Goal: Communication & Community: Participate in discussion

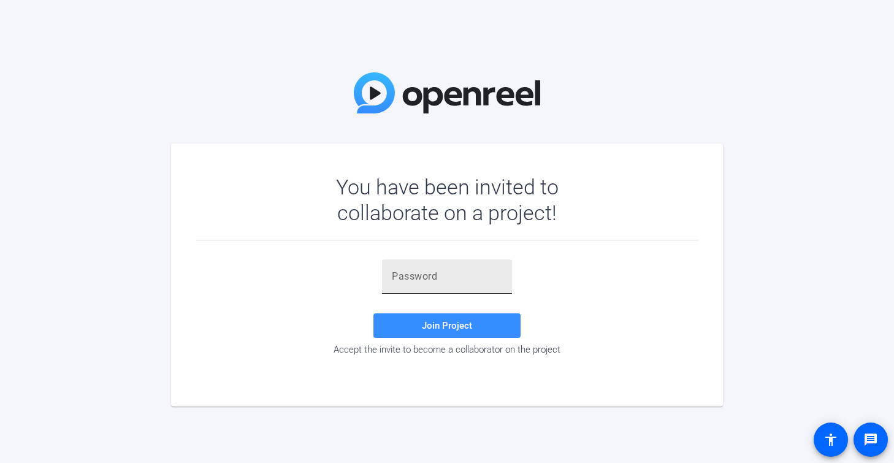
click at [424, 267] on div at bounding box center [447, 276] width 110 height 34
paste input "^T_hWc"
type input "^T_hWc"
click at [424, 324] on span "Join Project" at bounding box center [447, 325] width 50 height 11
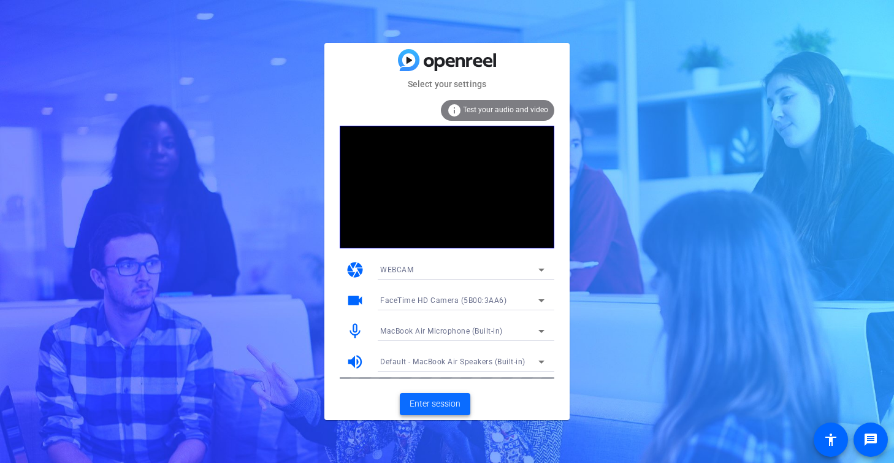
click at [432, 404] on span "Enter session" at bounding box center [434, 403] width 51 height 13
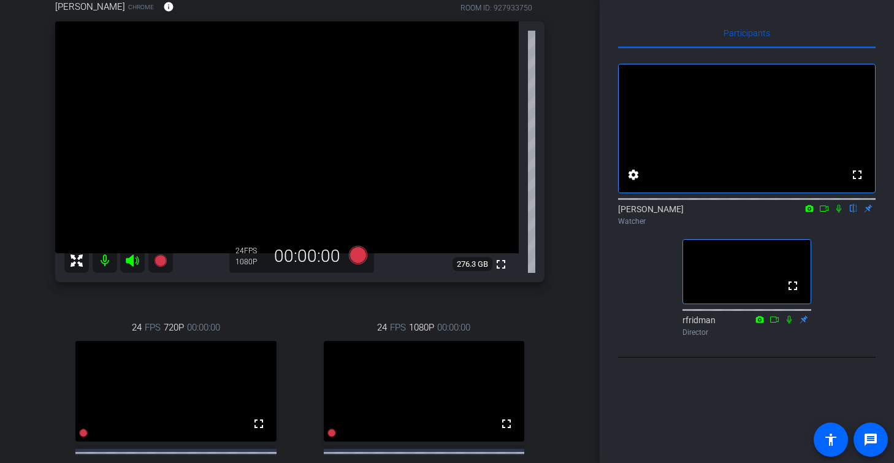
scroll to position [120, 0]
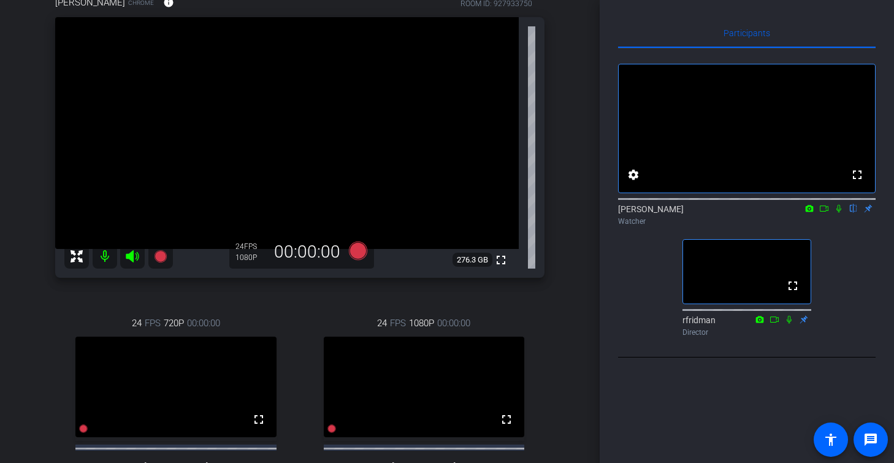
click at [839, 213] on icon at bounding box center [838, 209] width 5 height 8
click at [837, 213] on icon at bounding box center [839, 208] width 10 height 9
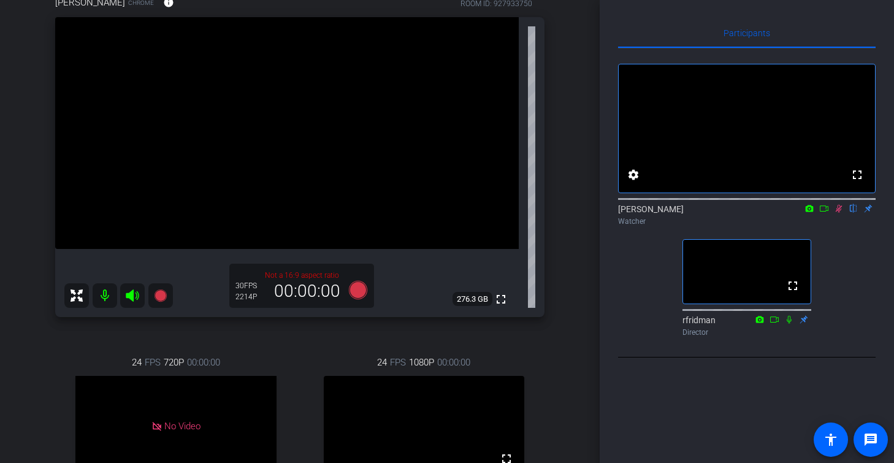
click at [838, 213] on icon at bounding box center [839, 208] width 10 height 9
click at [837, 213] on icon at bounding box center [839, 208] width 10 height 9
click at [838, 213] on icon at bounding box center [839, 208] width 10 height 9
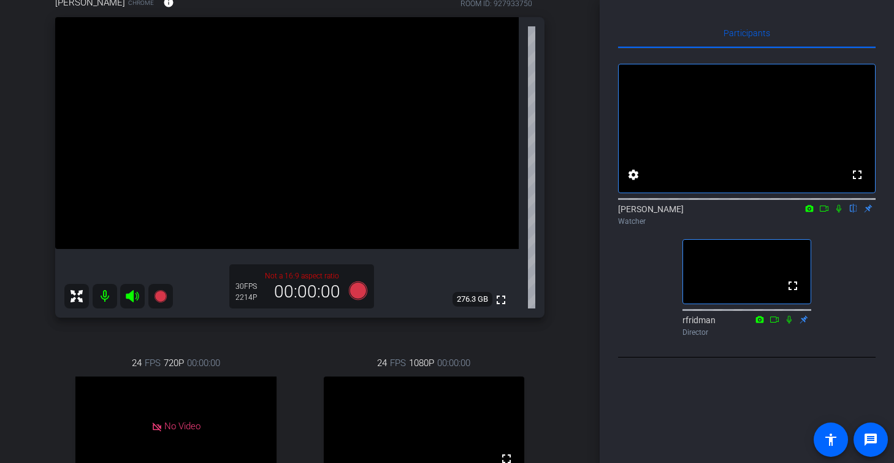
click at [840, 213] on icon at bounding box center [839, 208] width 10 height 9
click at [823, 213] on icon at bounding box center [824, 208] width 10 height 9
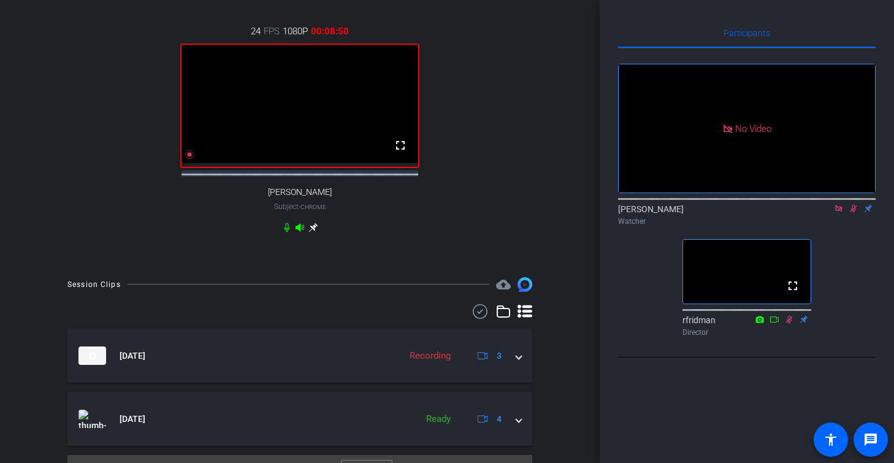
scroll to position [609, 0]
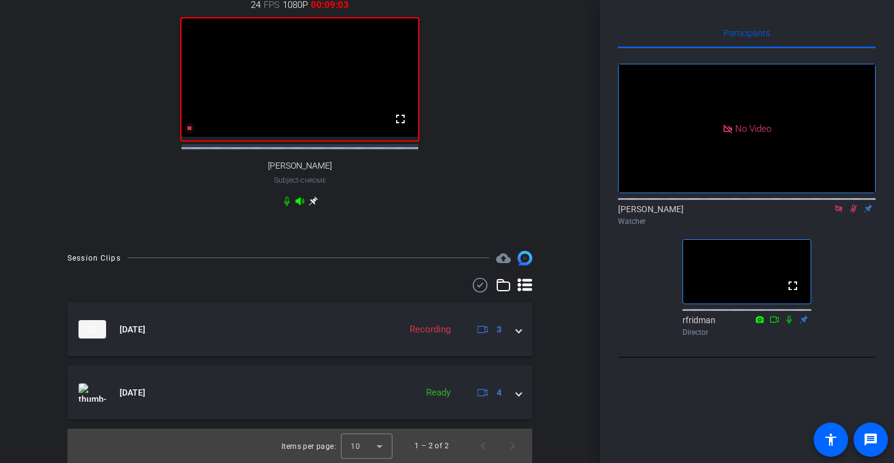
click at [836, 213] on icon at bounding box center [839, 208] width 10 height 9
click at [841, 213] on icon at bounding box center [839, 208] width 10 height 9
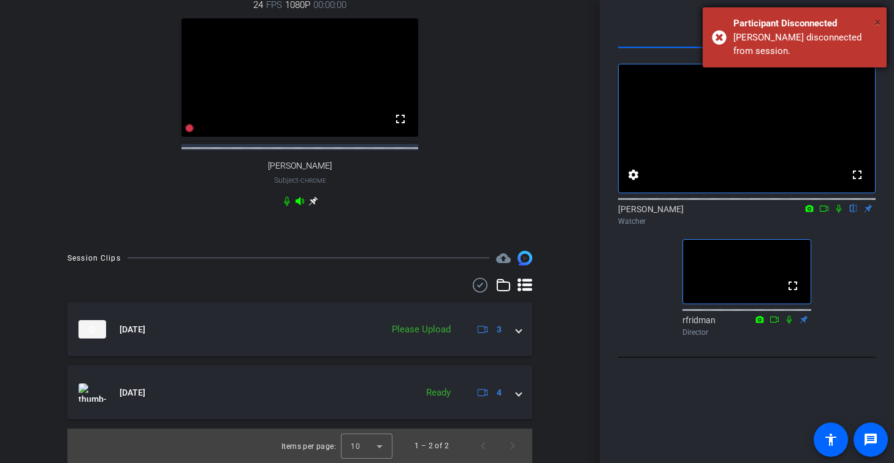
click at [856, 27] on span "×" at bounding box center [877, 22] width 7 height 15
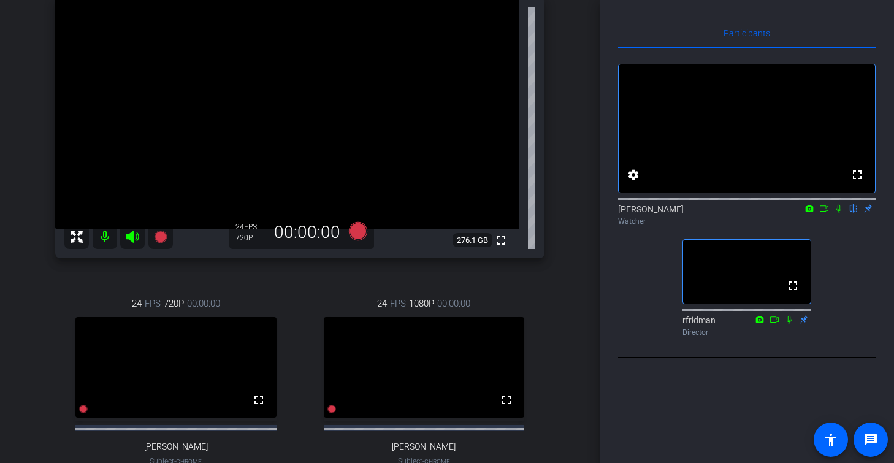
scroll to position [177, 0]
